Goal: Task Accomplishment & Management: Manage account settings

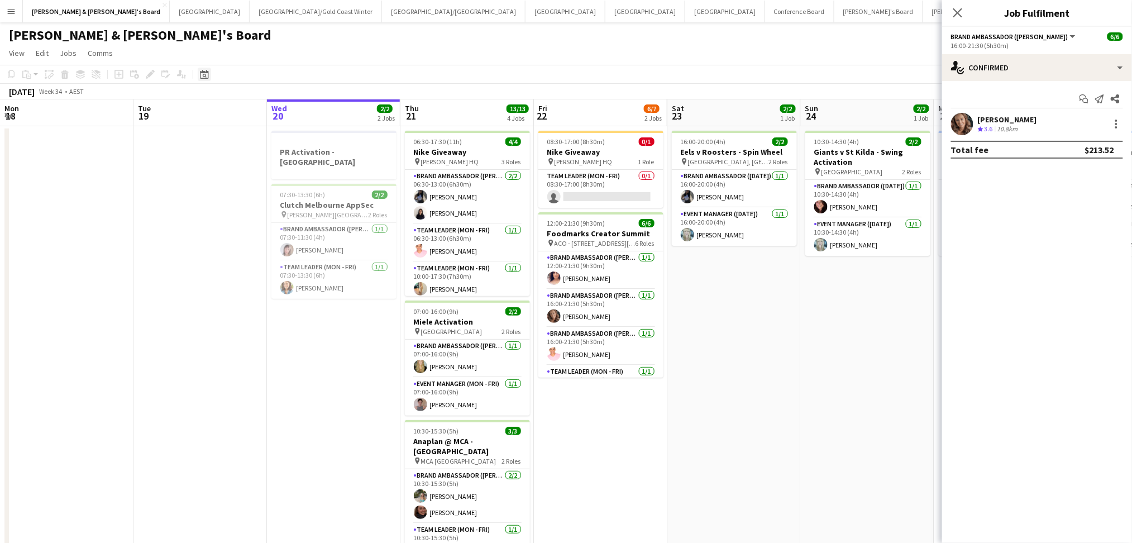
scroll to position [0, 305]
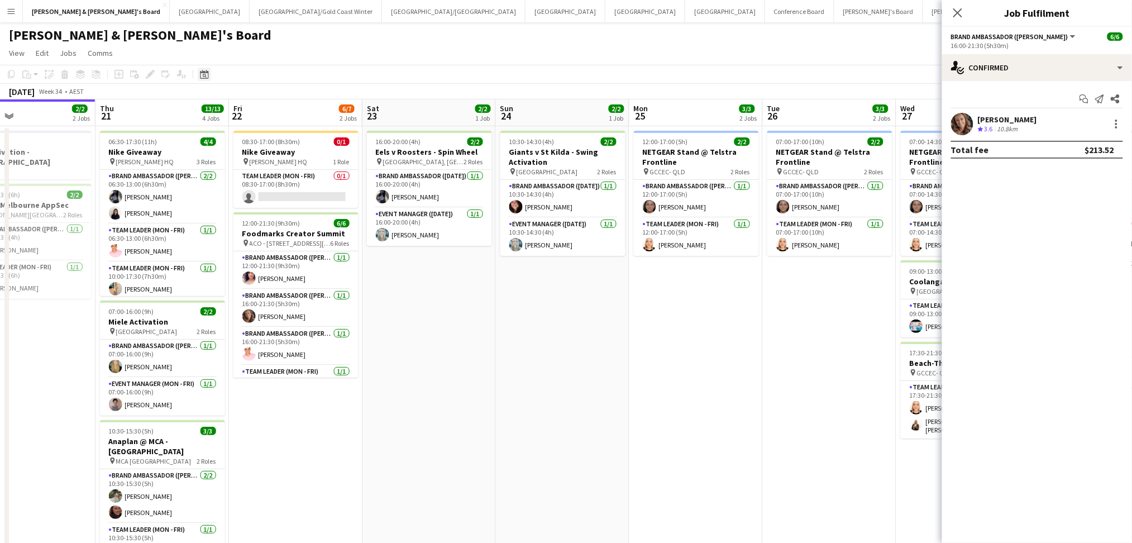
click at [209, 74] on div "Date picker" at bounding box center [204, 74] width 13 height 13
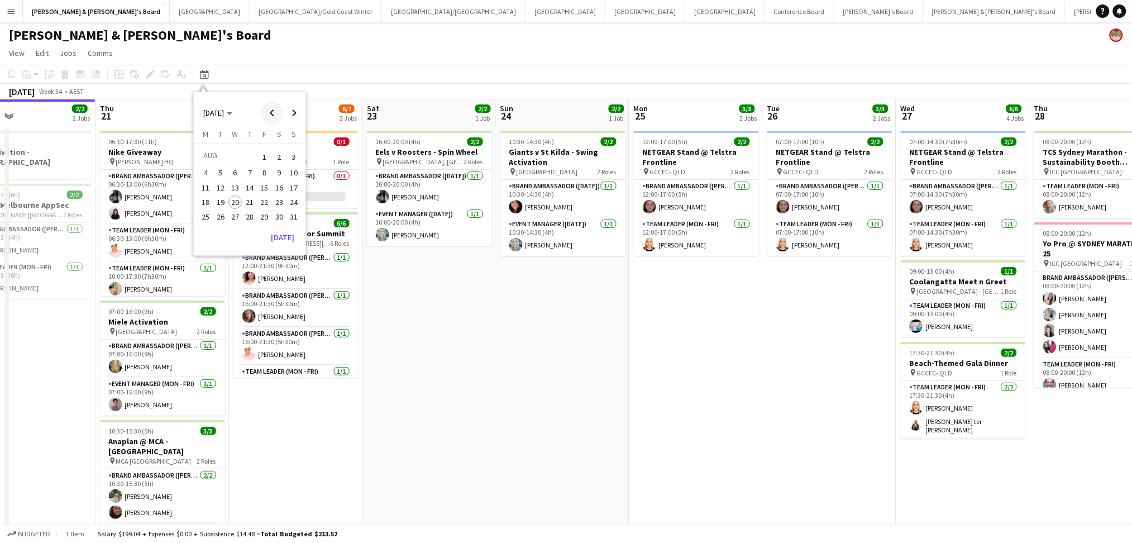
click at [264, 108] on span "Previous month" at bounding box center [272, 113] width 22 height 22
click at [237, 215] on span "23" at bounding box center [234, 213] width 13 height 13
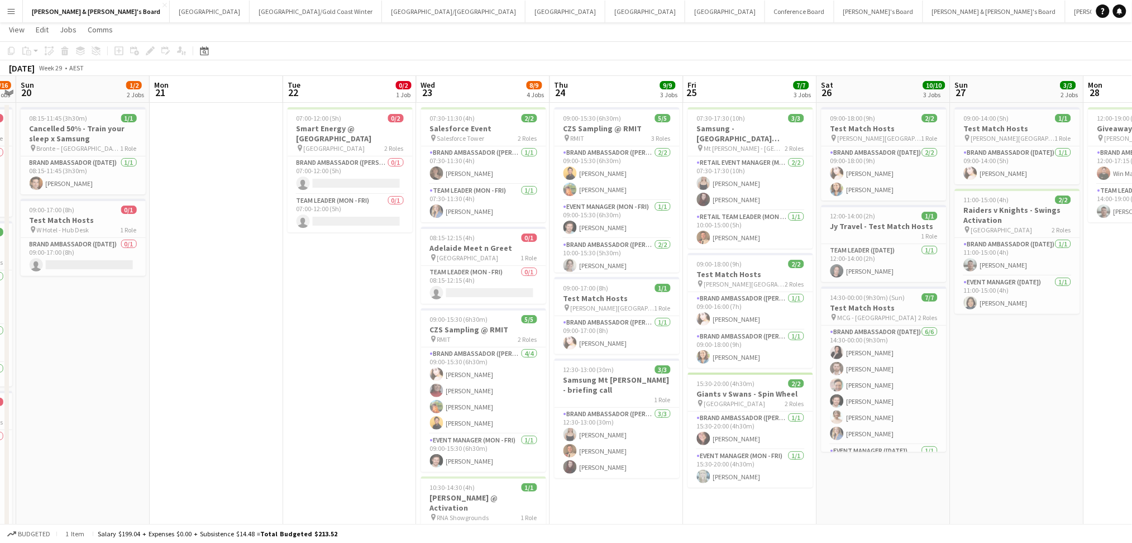
scroll to position [0, 0]
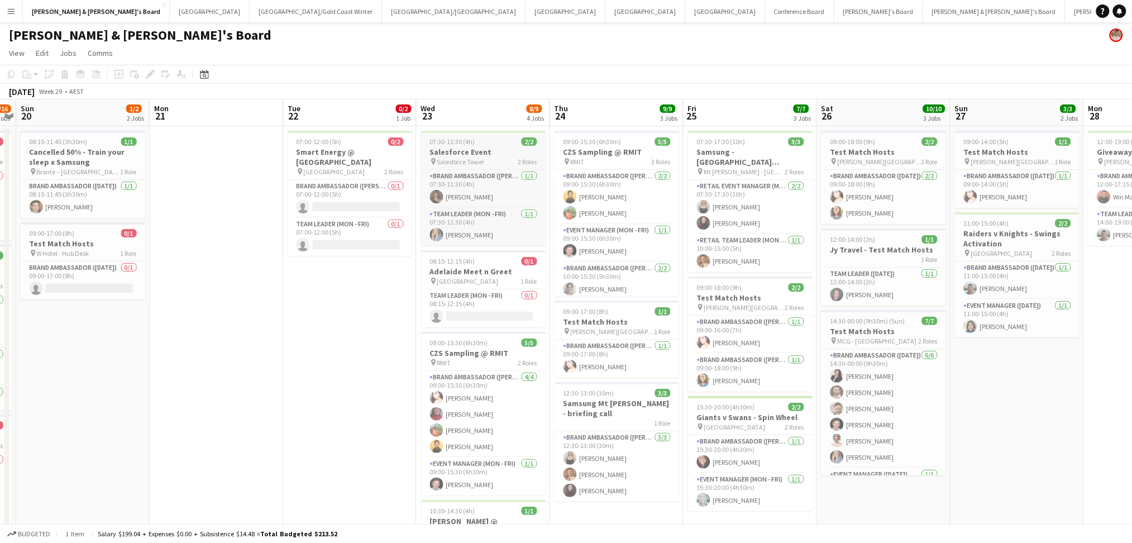
click at [475, 154] on h3 "Salesforce Event" at bounding box center [483, 152] width 125 height 10
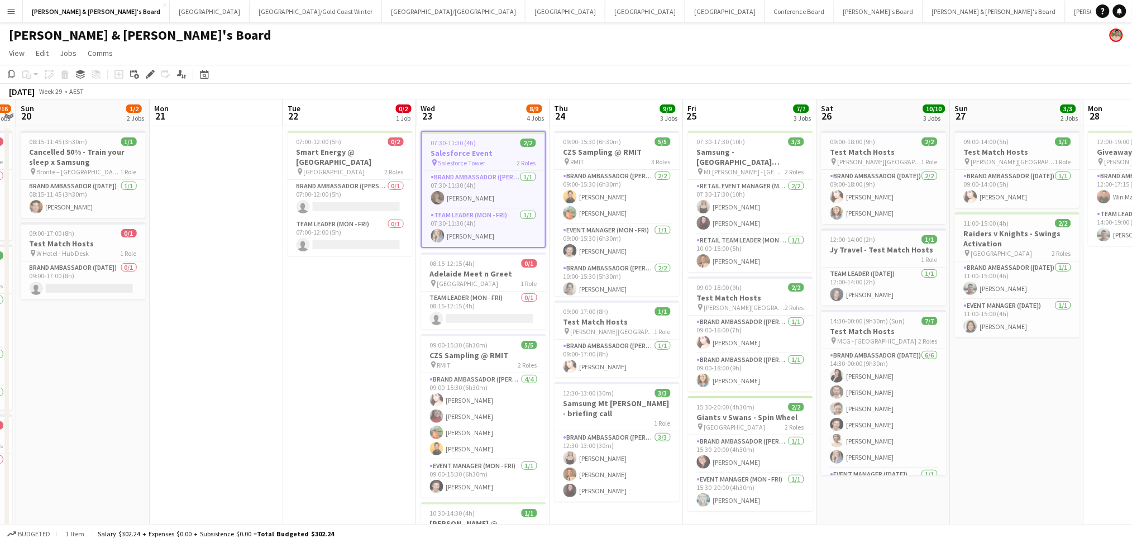
click at [475, 154] on h3 "Salesforce Event" at bounding box center [483, 153] width 123 height 10
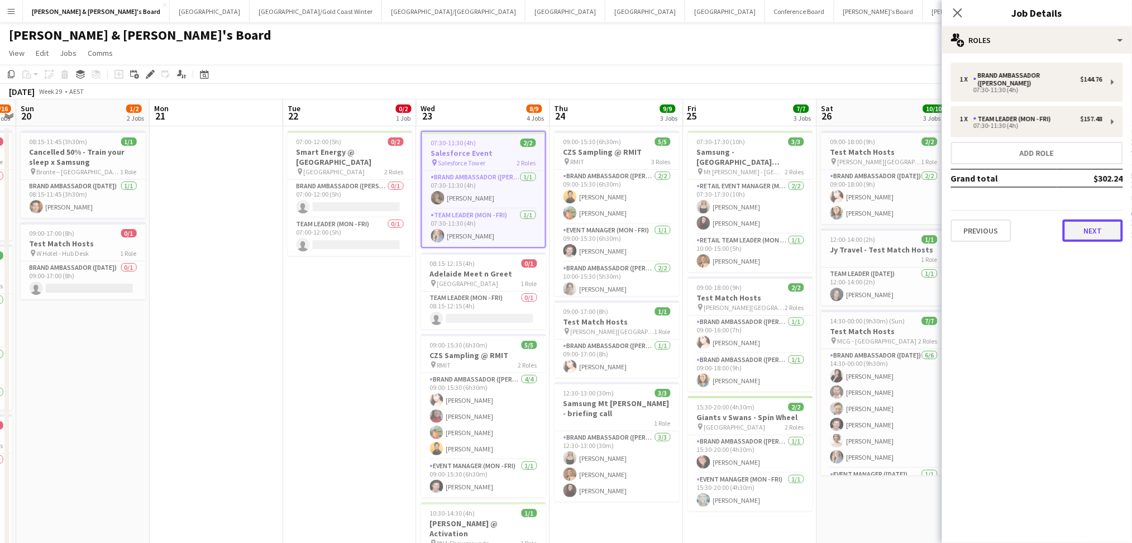
click at [1079, 225] on button "Next" at bounding box center [1093, 231] width 60 height 22
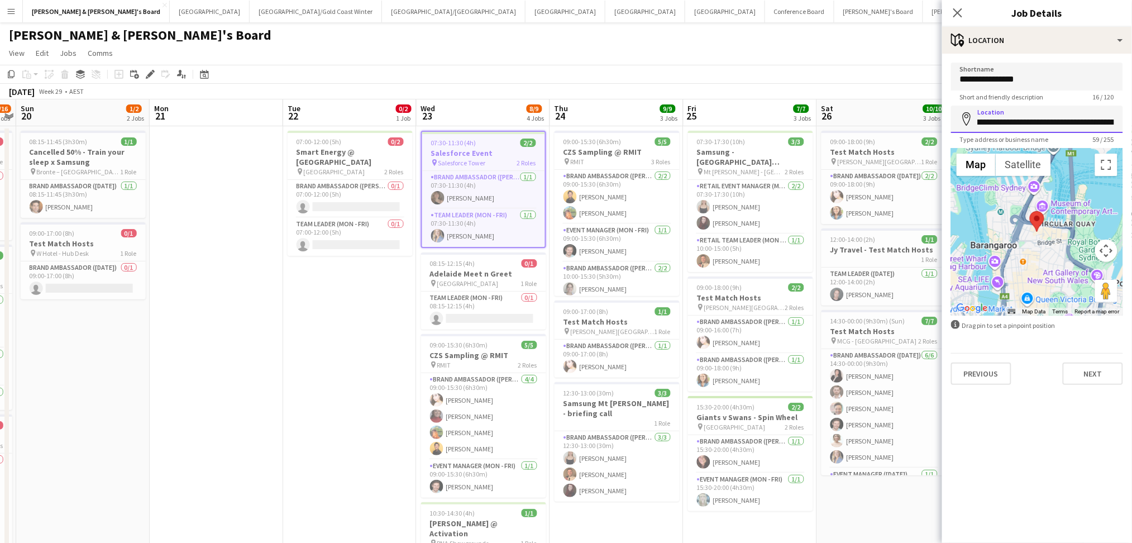
scroll to position [0, 88]
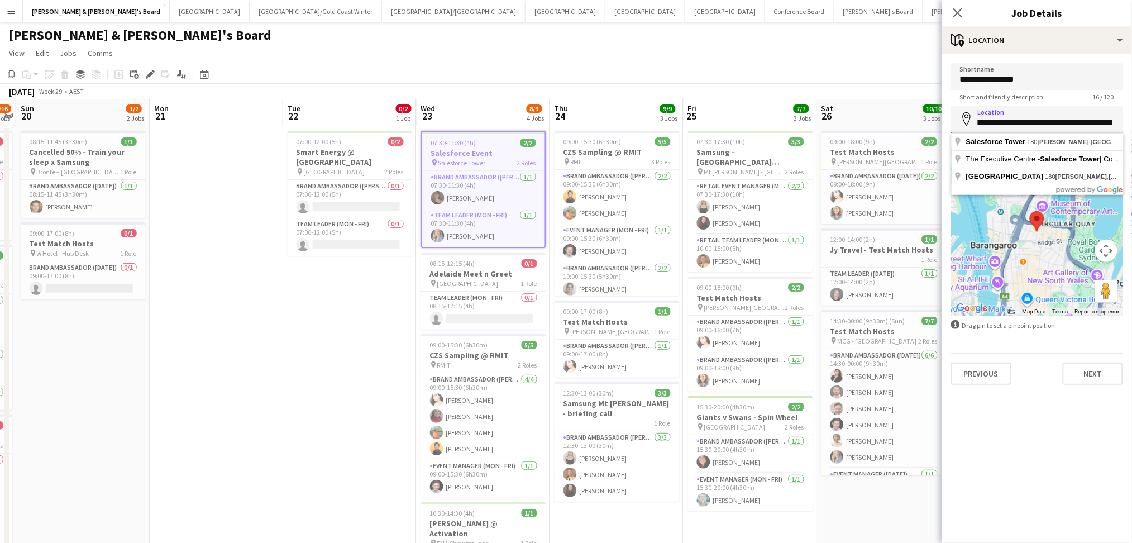
drag, startPoint x: 1041, startPoint y: 126, endPoint x: 1117, endPoint y: 123, distance: 76.6
click at [1117, 123] on input "**********" at bounding box center [1037, 119] width 172 height 27
